Goal: Information Seeking & Learning: Learn about a topic

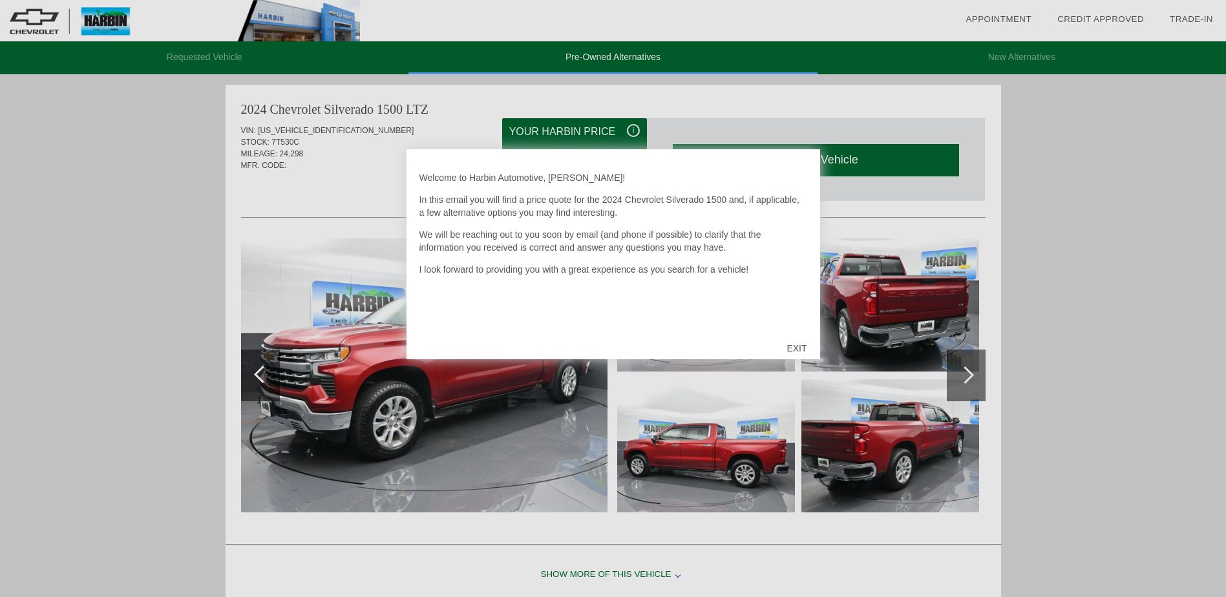
scroll to position [4, 0]
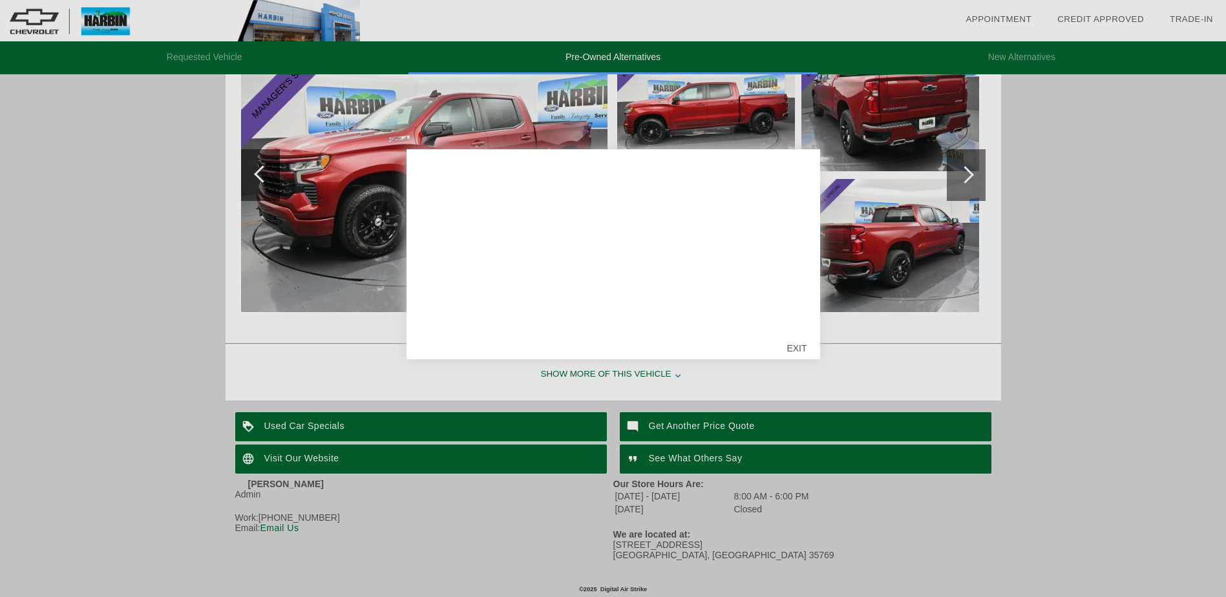
scroll to position [1262, 0]
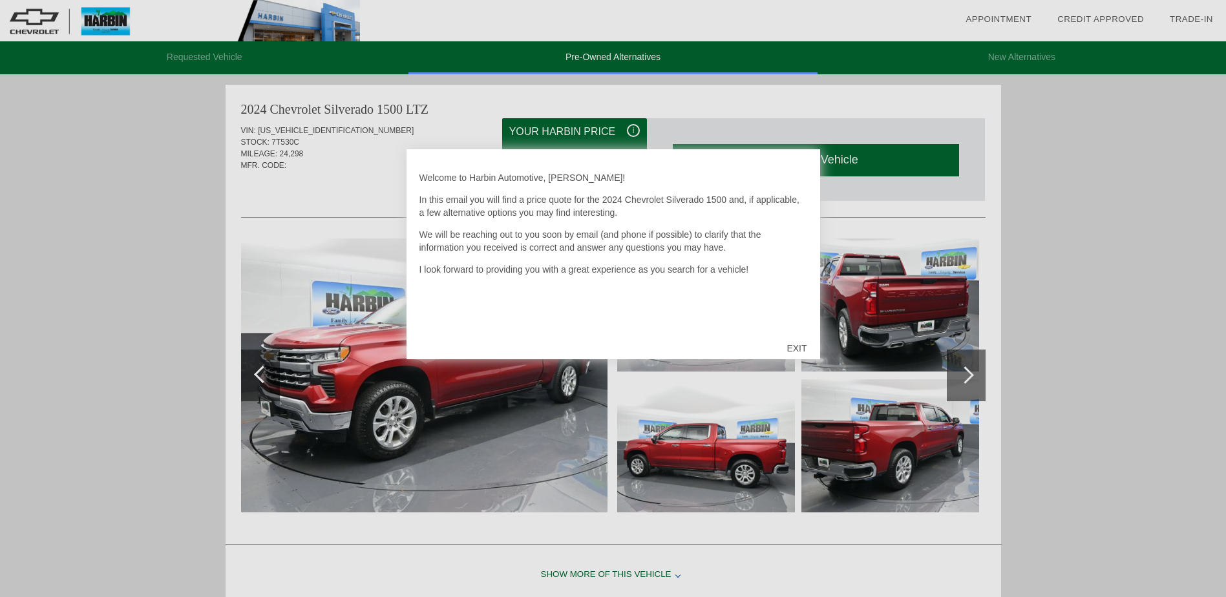
click at [788, 347] on div "EXIT" at bounding box center [797, 348] width 46 height 39
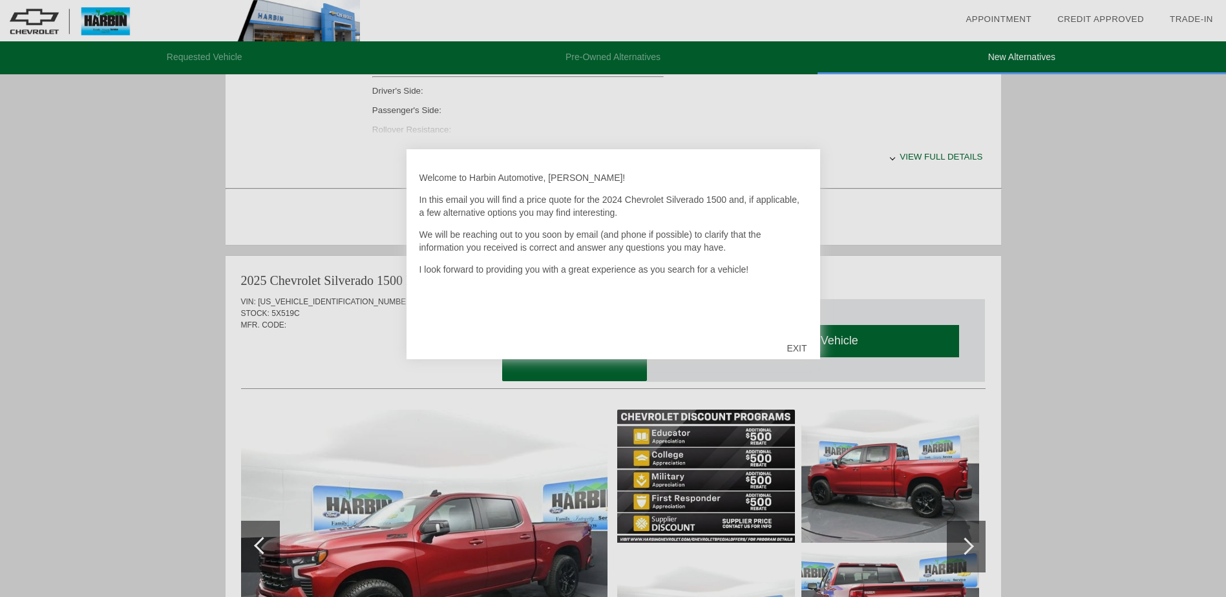
scroll to position [711, 0]
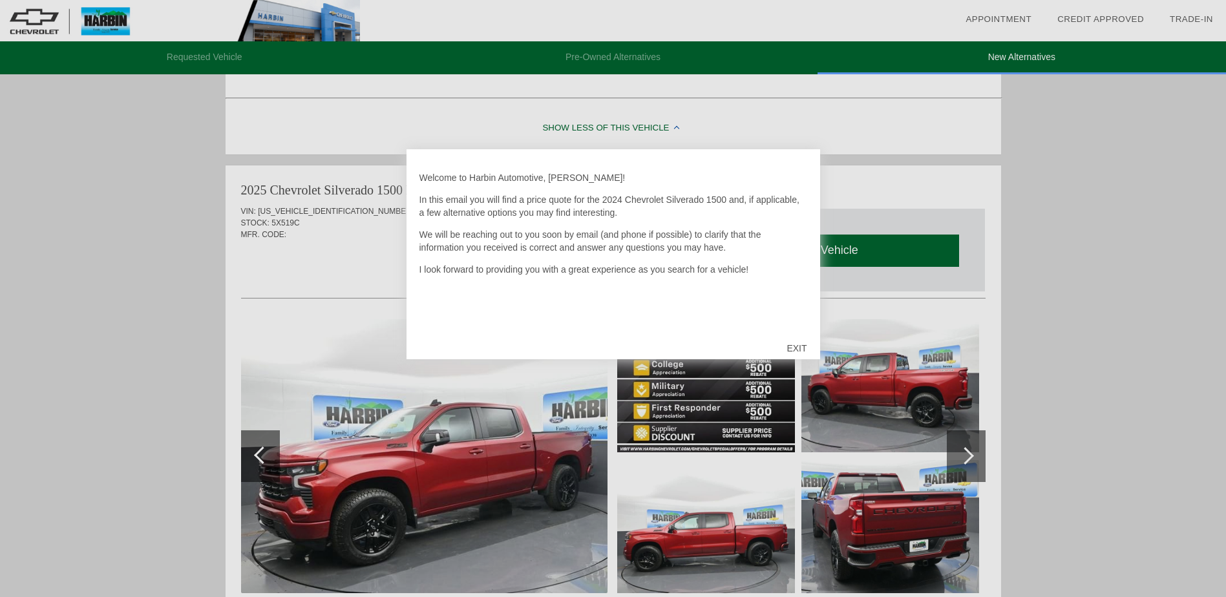
click at [787, 346] on div "EXIT" at bounding box center [797, 348] width 46 height 39
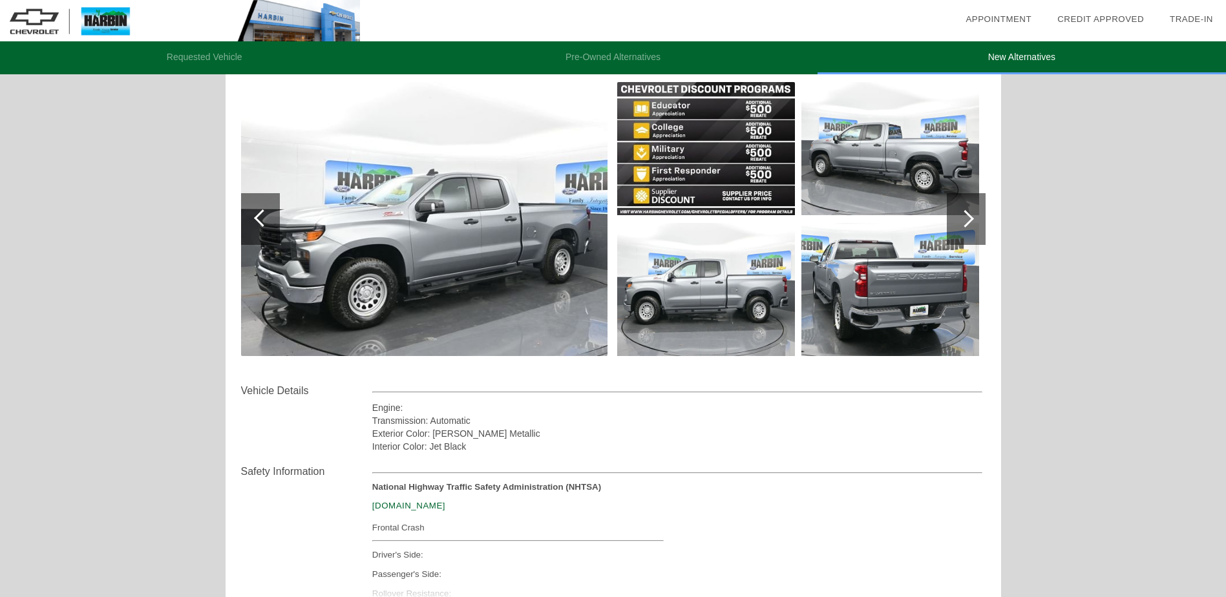
scroll to position [129, 0]
